Goal: Task Accomplishment & Management: Complete application form

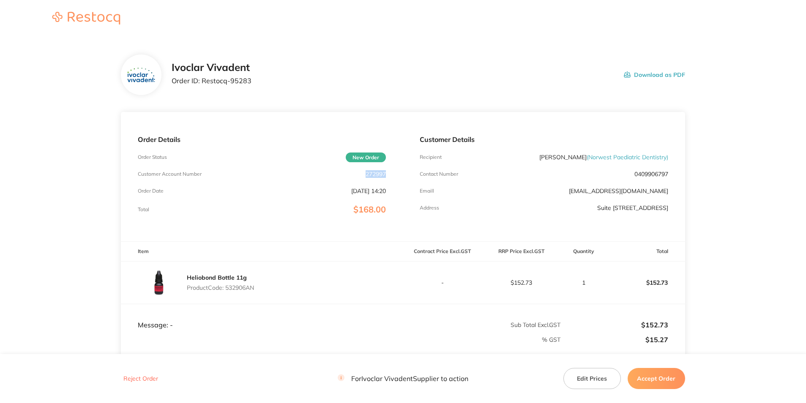
drag, startPoint x: 390, startPoint y: 173, endPoint x: 363, endPoint y: 177, distance: 26.5
click at [363, 177] on div "Order Details Order Status New Order Customer Account Number 272997 Order Date …" at bounding box center [262, 176] width 282 height 129
copy p "272997"
drag, startPoint x: 251, startPoint y: 83, endPoint x: 202, endPoint y: 84, distance: 49.0
click at [202, 84] on div "Ivoclar Vivadent Order ID: Restocq- 95283 Download as PDF" at bounding box center [428, 75] width 513 height 26
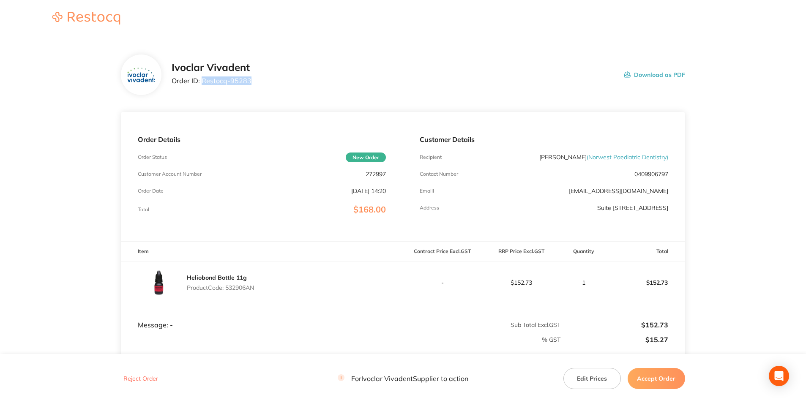
copy p "Restocq- 95283"
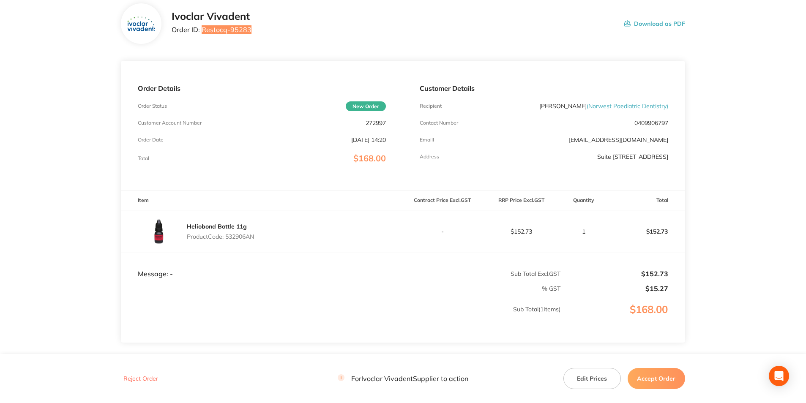
scroll to position [107, 0]
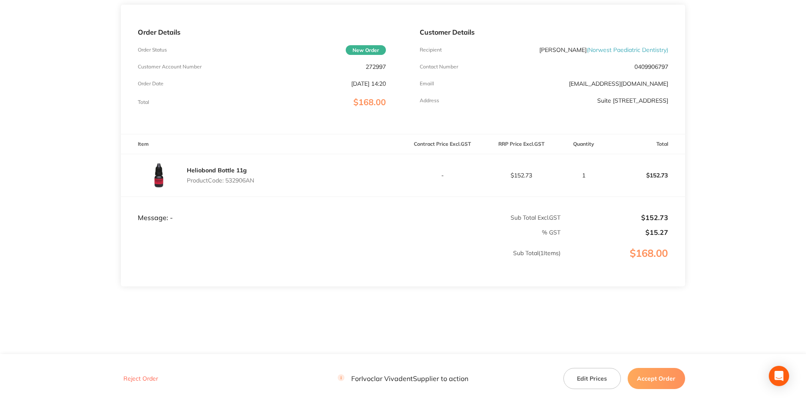
drag, startPoint x: 267, startPoint y: 178, endPoint x: 227, endPoint y: 178, distance: 39.7
click at [227, 178] on div "Heliobond Bottle 11g Product Code: 532906AN" at bounding box center [262, 175] width 282 height 42
copy p "532906AN"
click at [651, 373] on button "Accept Order" at bounding box center [655, 378] width 57 height 21
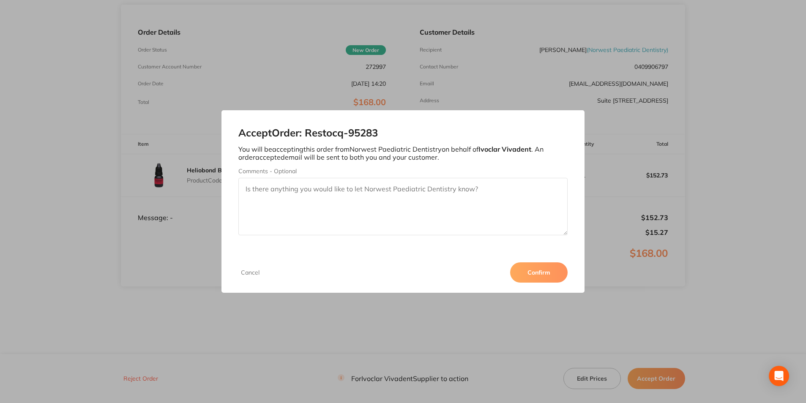
click at [493, 221] on textarea "Comments - Optional" at bounding box center [402, 206] width 329 height 57
click at [488, 202] on textarea "Comments - Optional" at bounding box center [402, 206] width 329 height 57
click at [278, 191] on textarea "3011288065" at bounding box center [402, 206] width 329 height 57
type textarea "3011288065"
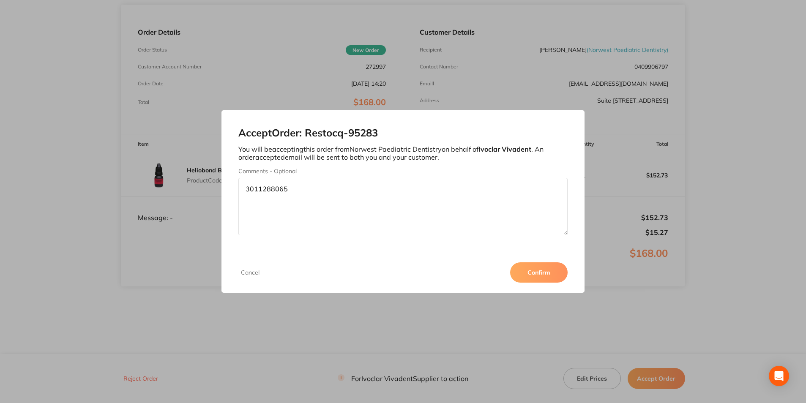
click at [535, 272] on button "Confirm" at bounding box center [538, 272] width 57 height 20
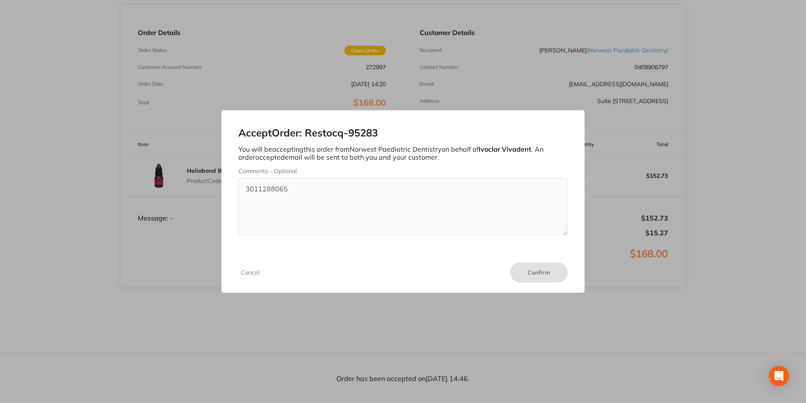
scroll to position [107, 0]
